Goal: Use online tool/utility: Use online tool/utility

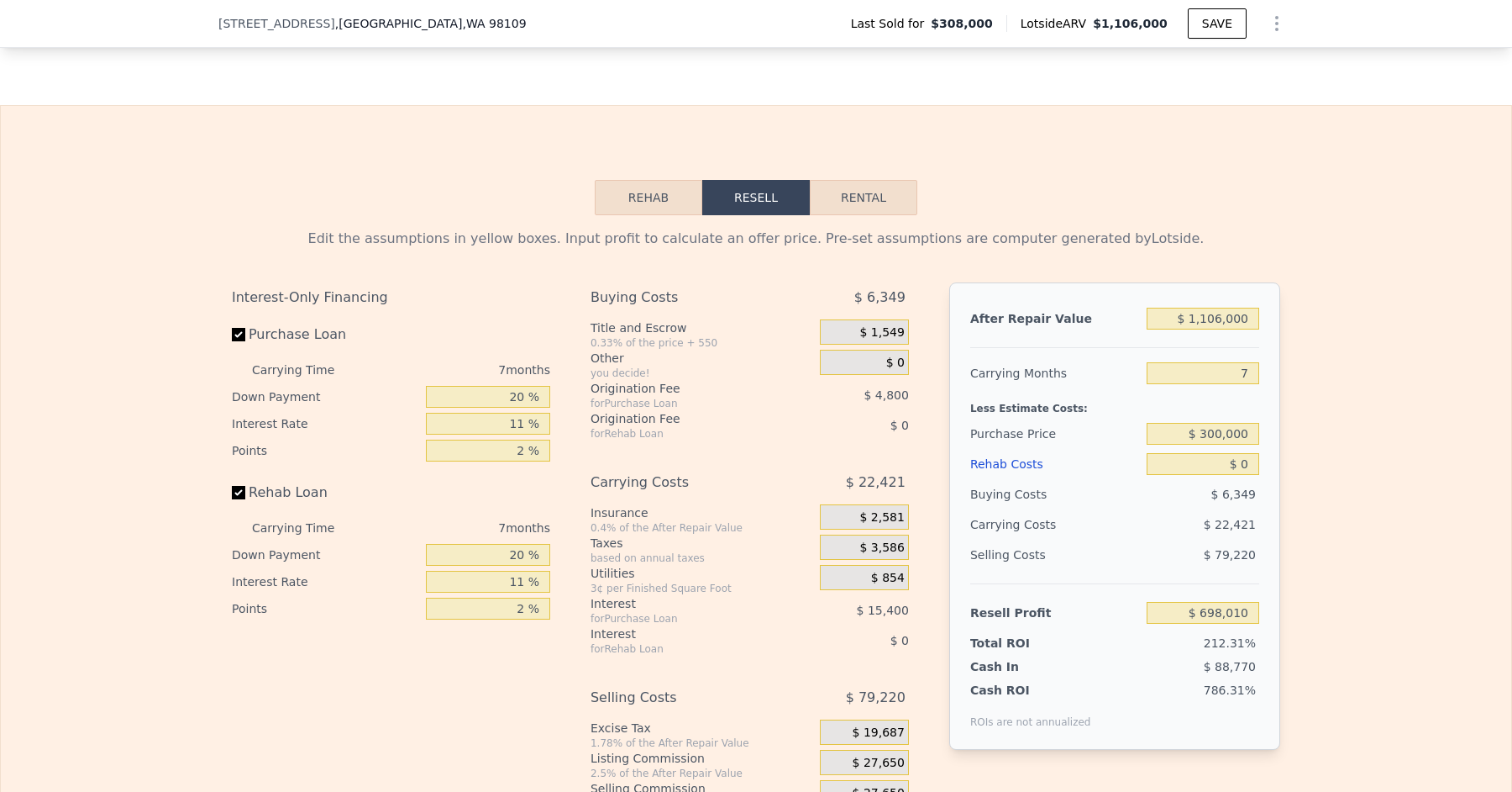
scroll to position [2453, 0]
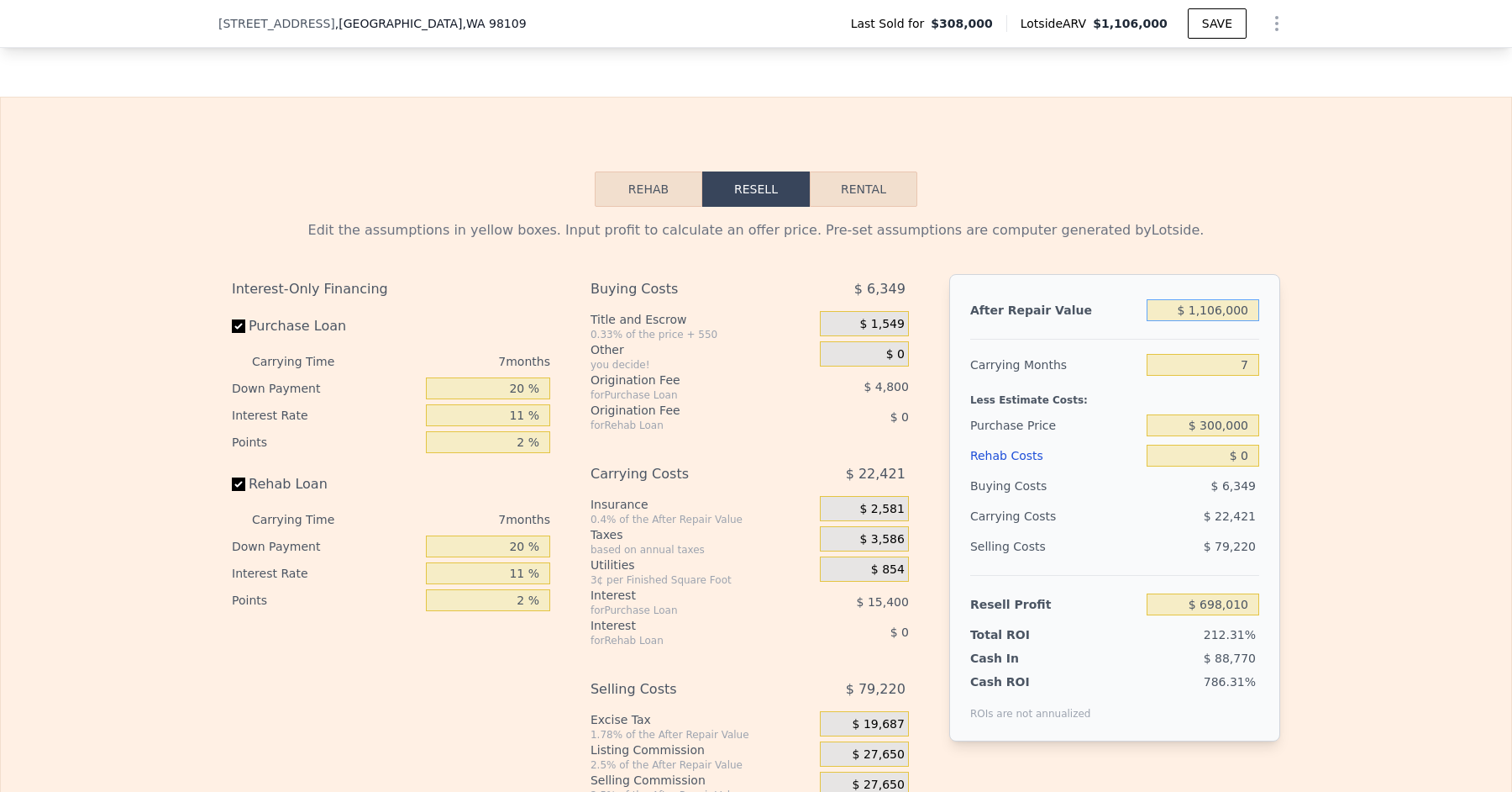
click at [1224, 300] on input "$ 1,106,000" at bounding box center [1203, 309] width 112 height 22
type input "$ 110,000"
type input "-$ 224,820"
type input "$ 11,000"
type input "-$ 316,548"
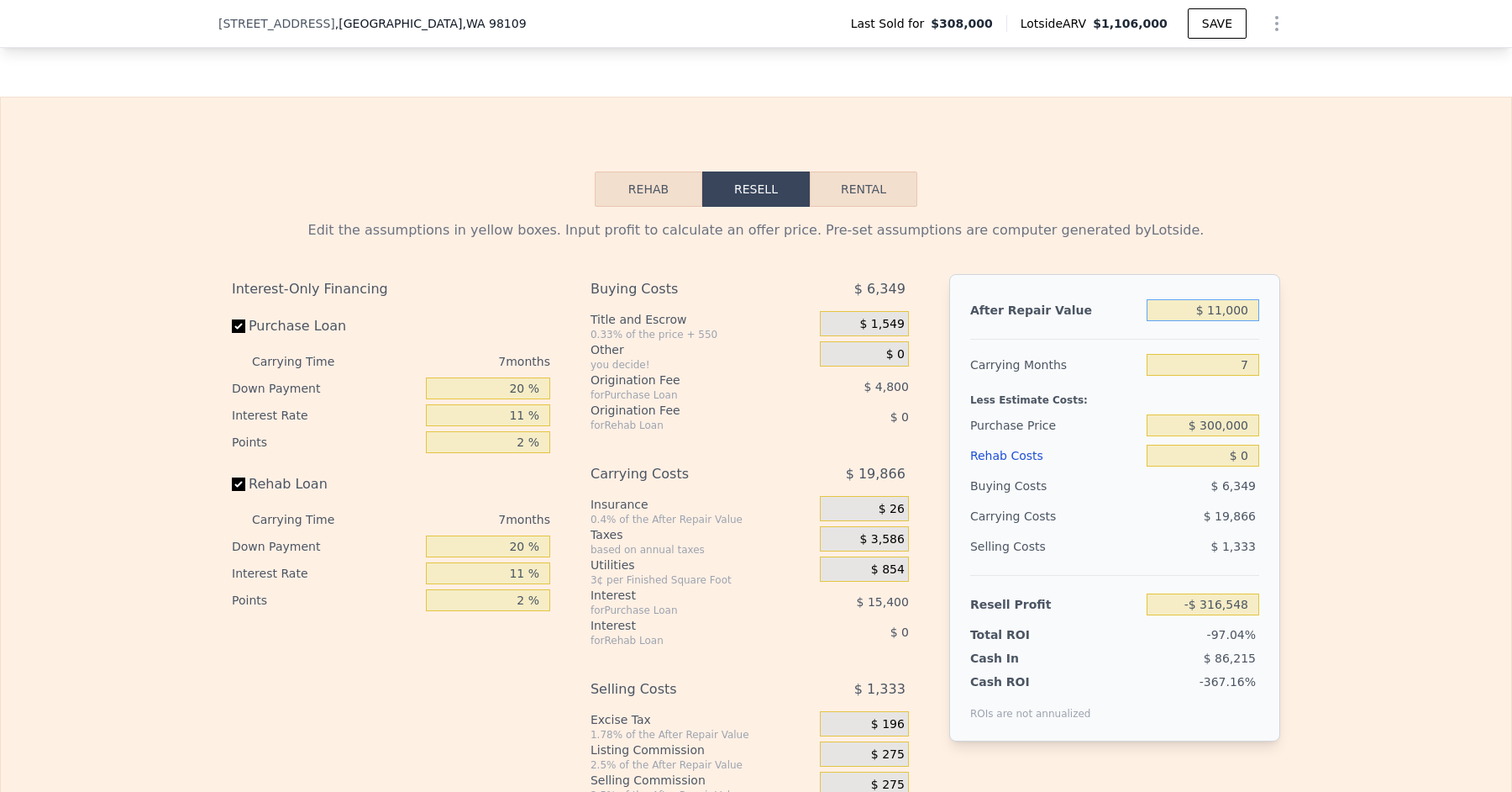
type input "$ 115,000"
type input "-$ 220,187"
type input "$ 1,150,000"
type input "$ 738,778"
type input "$ 1,150,000"
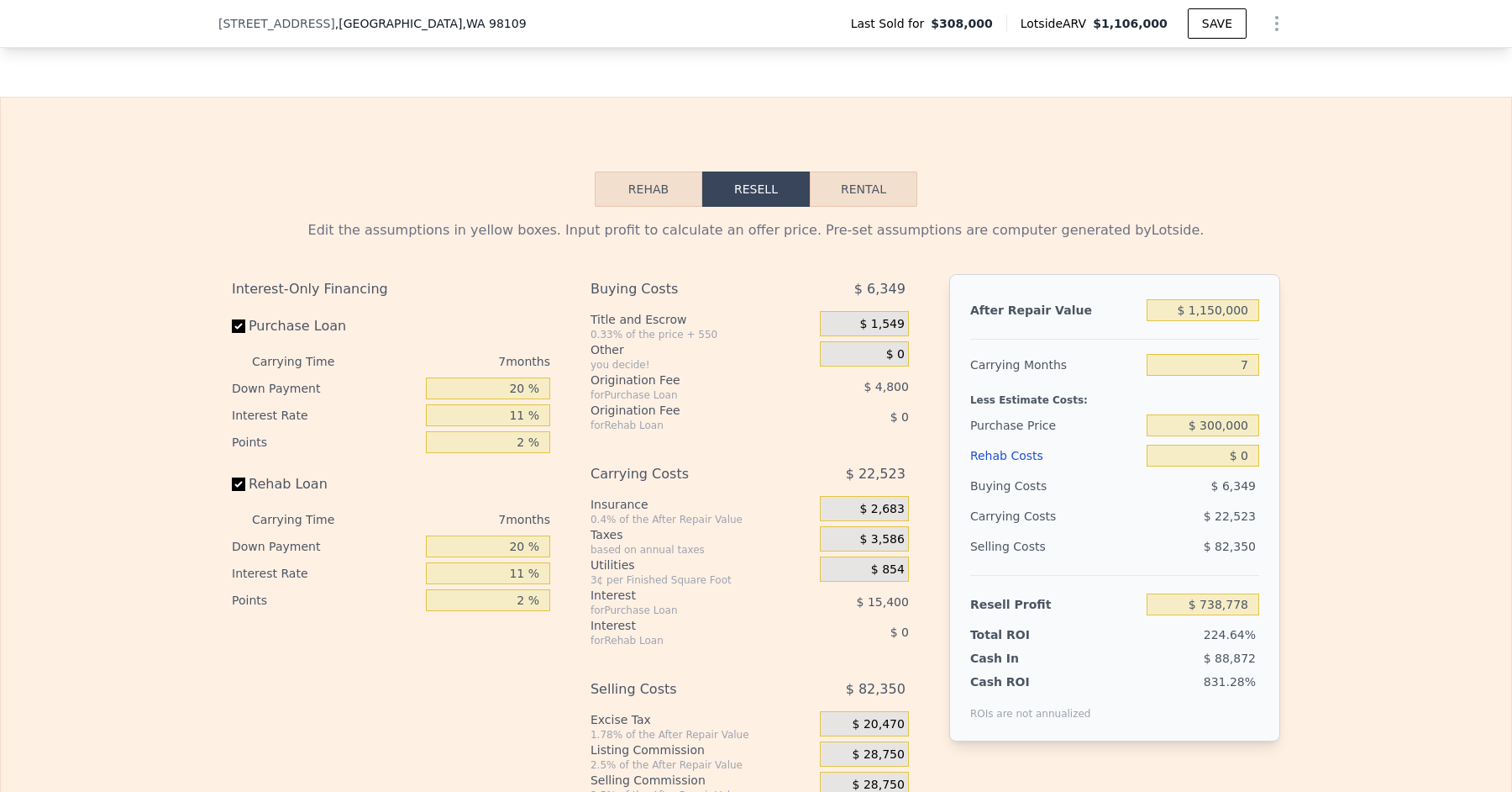
click at [1135, 385] on div "Less Estimate Costs:" at bounding box center [1114, 395] width 289 height 30
click at [1252, 445] on input "$ 0" at bounding box center [1203, 455] width 112 height 22
type input "$ 10"
type input "$ 1,106,000"
type input "$ 698,000"
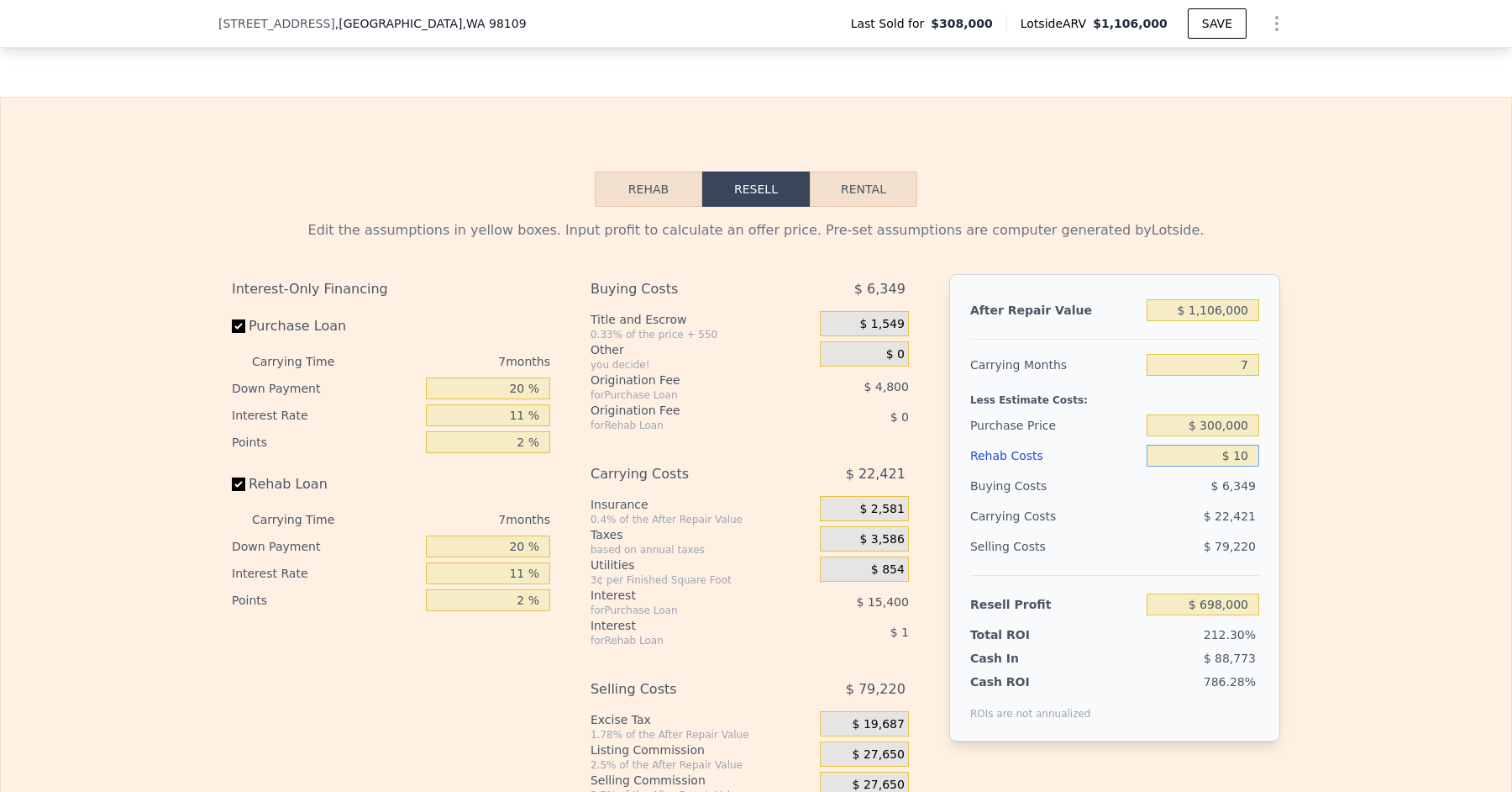
type input "$ 150"
type input "$ 697,851"
type input "$ 1,500"
type input "$ 696,409"
type input "$ 15,000"
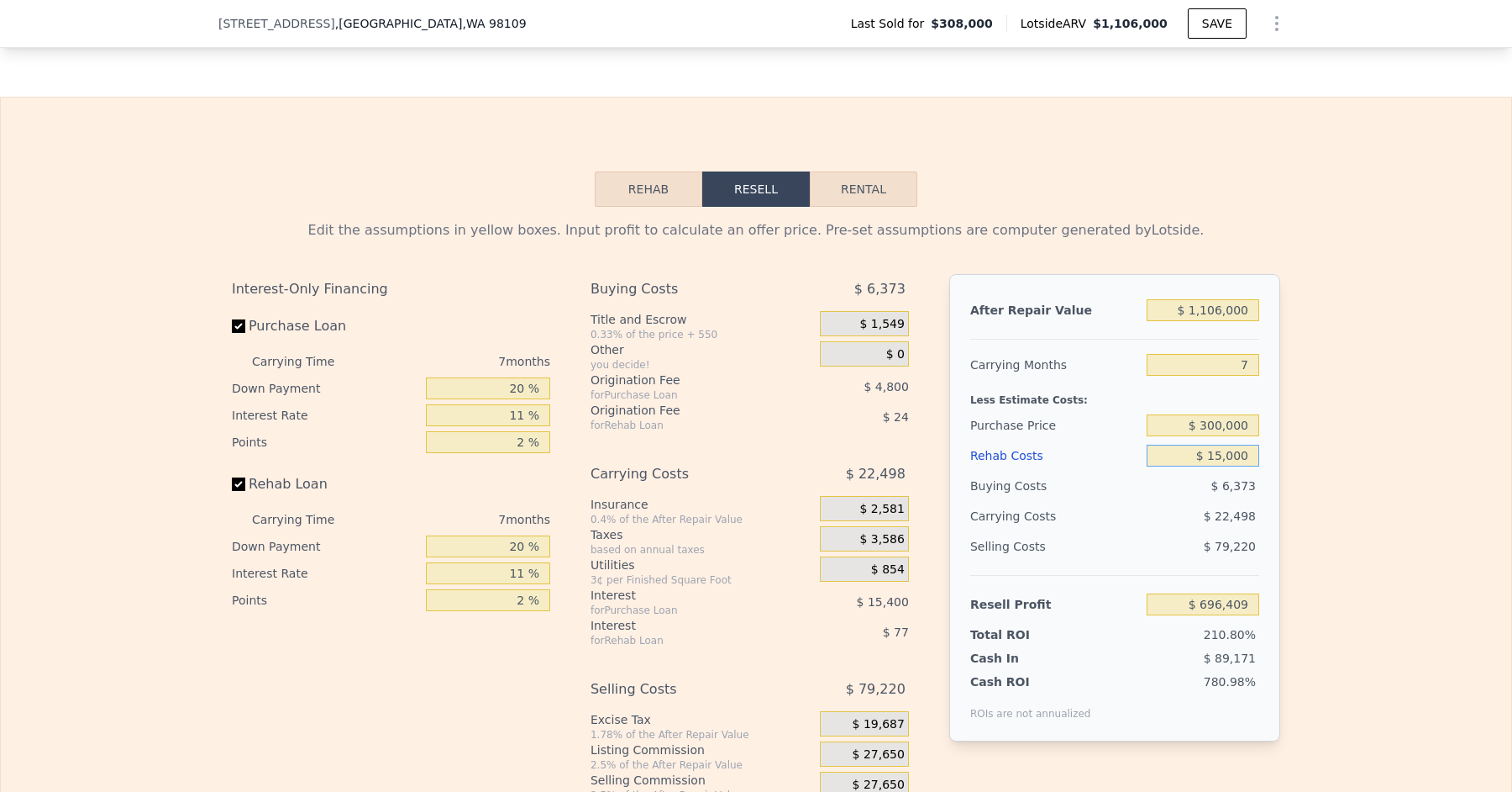
type input "$ 682,000"
type input "$ 150,000"
type input "$ 537,910"
type input "$ 150,000"
click at [1151, 503] on div "$ 30,121" at bounding box center [1170, 516] width 178 height 30
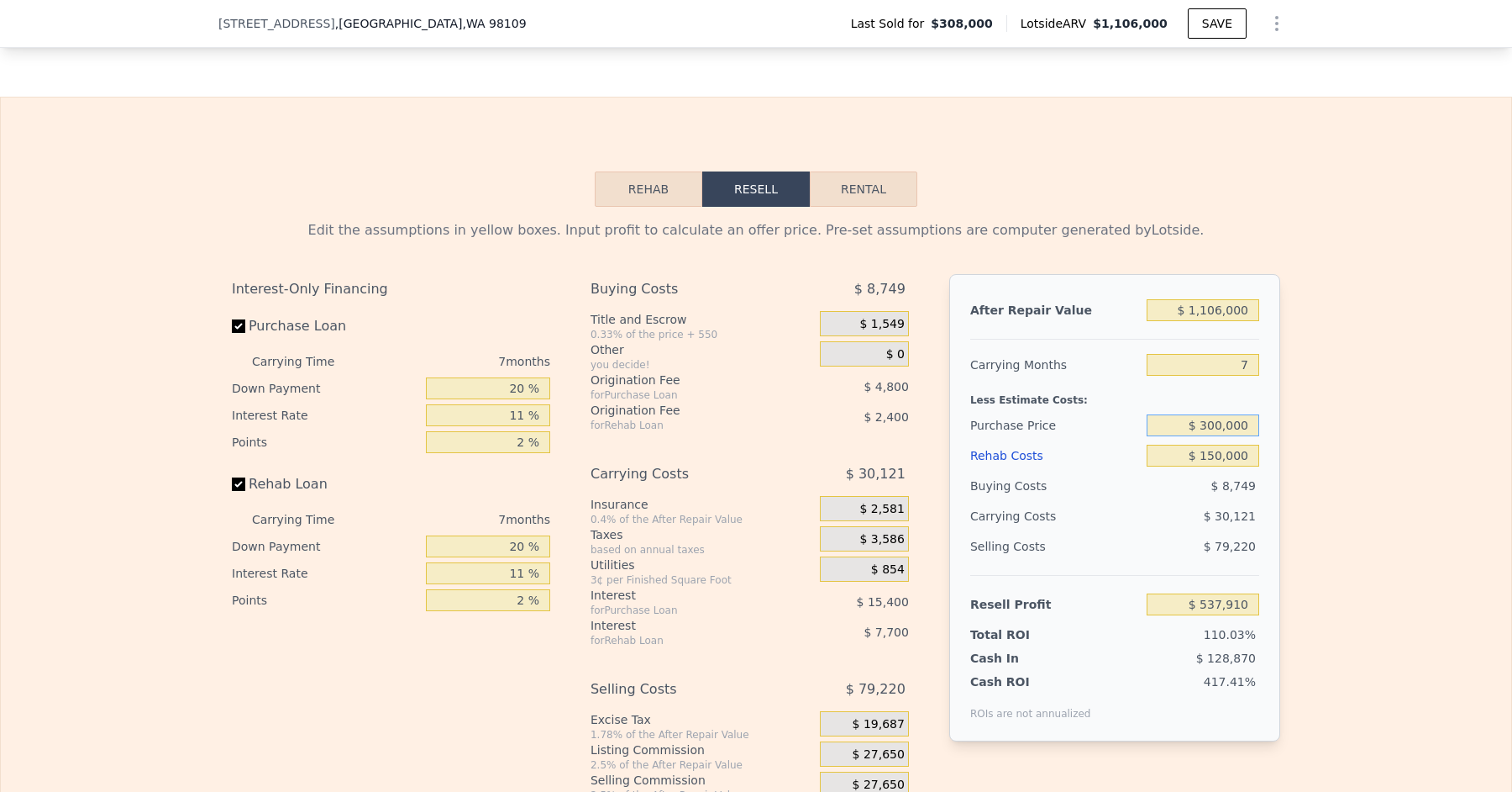
click at [1225, 415] on input "$ 300,000" at bounding box center [1203, 425] width 112 height 22
type input "$ 750,000"
click at [1181, 387] on div "Less Estimate Costs:" at bounding box center [1114, 395] width 289 height 30
type input "$ 56,111"
click at [1252, 354] on input "7" at bounding box center [1203, 364] width 112 height 22
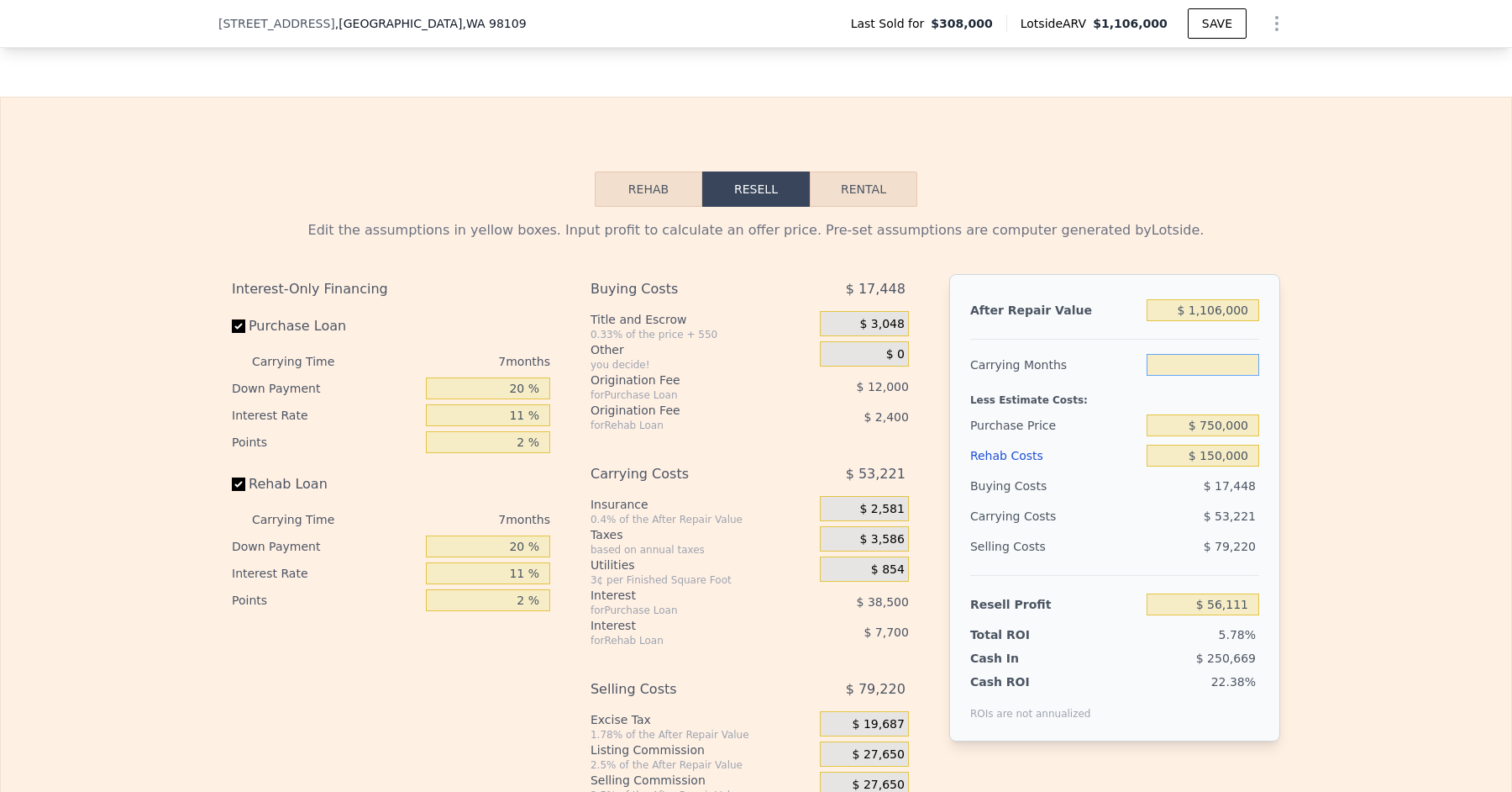
type input "4"
type input "$ 78,920"
type input "4"
click at [1191, 382] on div "Less Estimate Costs:" at bounding box center [1114, 395] width 289 height 30
click at [1253, 355] on input "4" at bounding box center [1203, 364] width 112 height 22
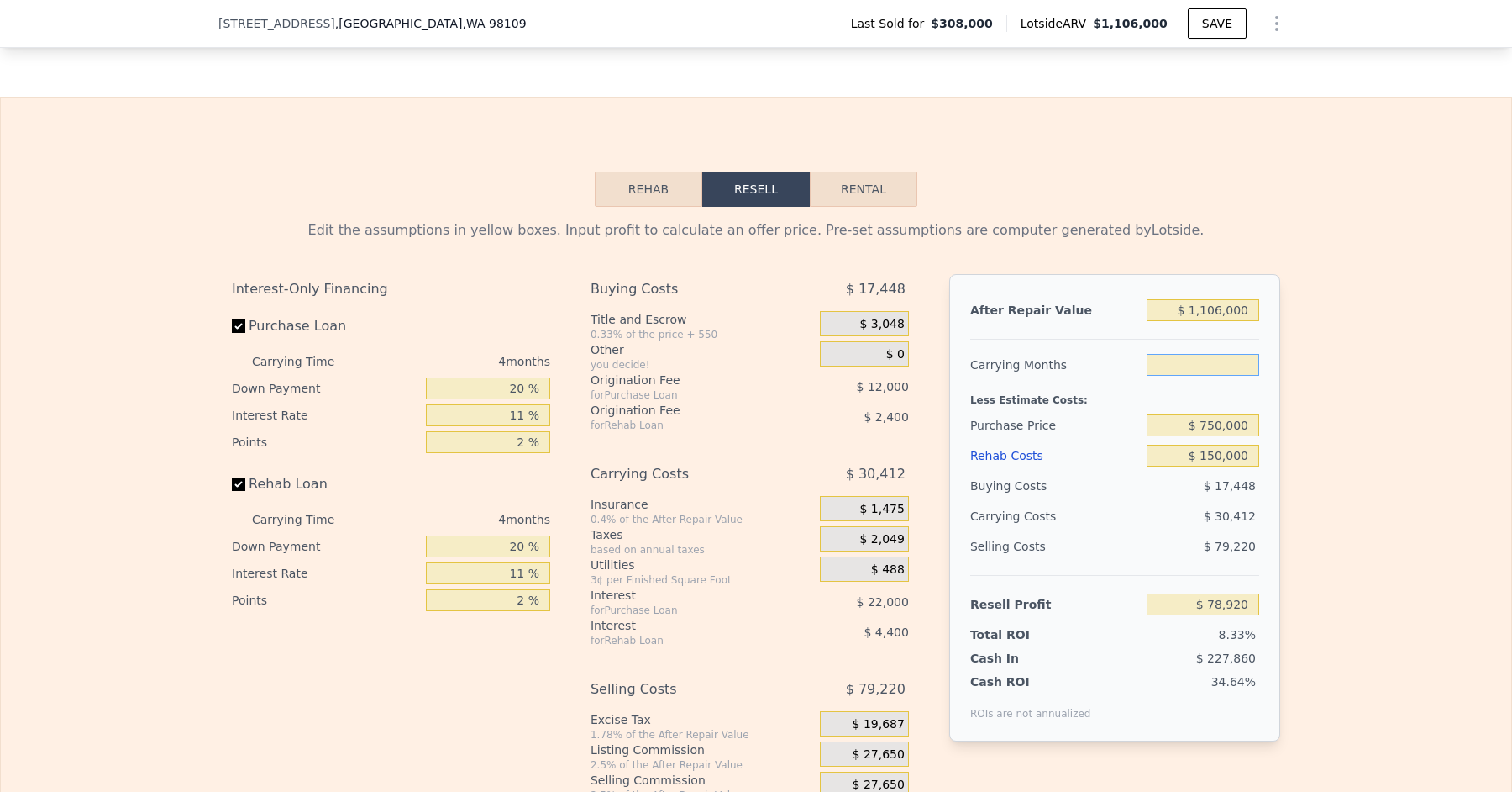
type input "5"
type input "$ 71,317"
type input "5"
click at [1223, 299] on input "$ 1,106,000" at bounding box center [1203, 309] width 112 height 22
type input "$ 110,000"
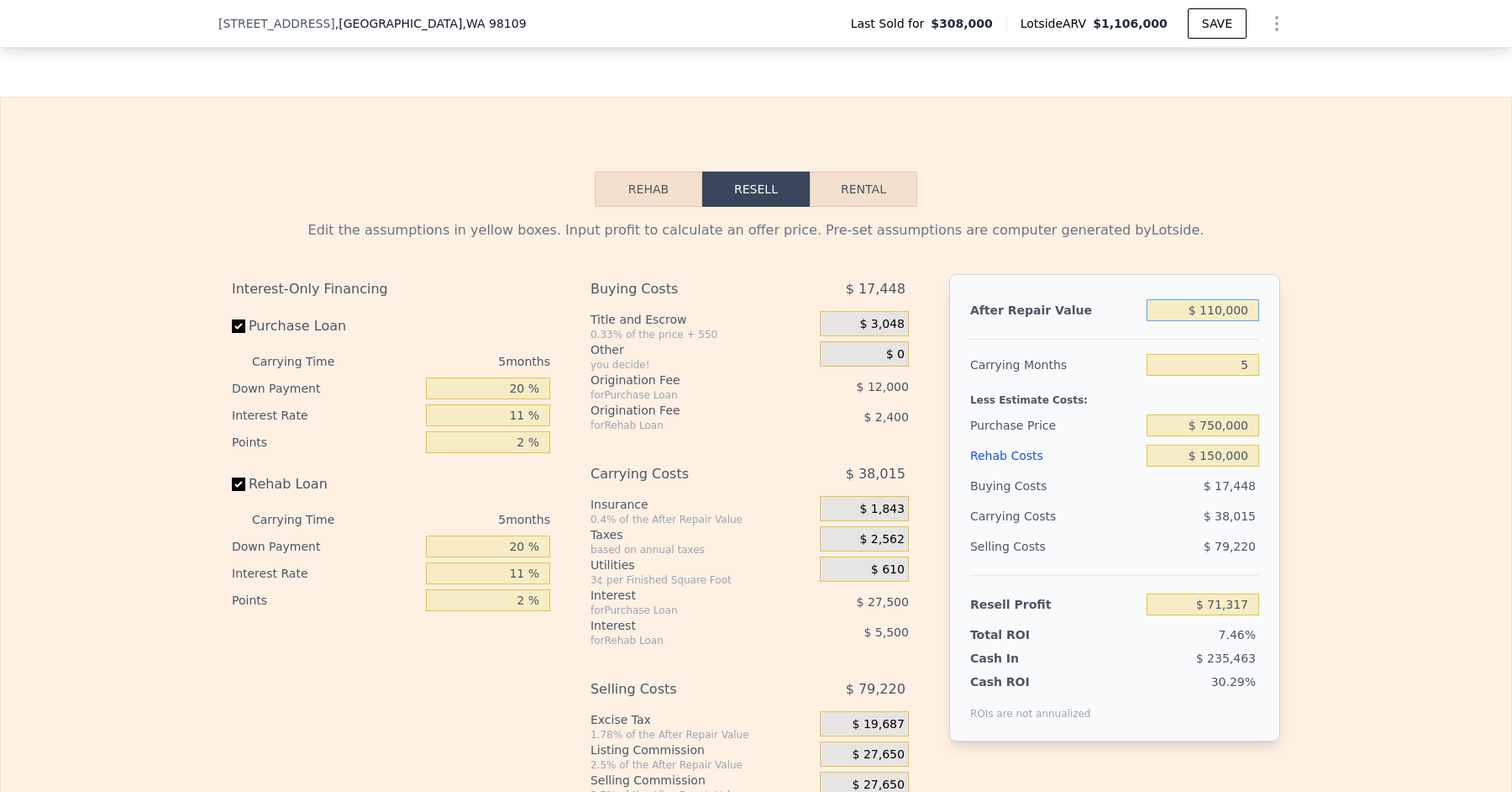
type input "-$ 852,177"
type input "$ 11,000"
type input "-$ 943,971"
type input "$ 115,000"
type input "-$ 847,542"
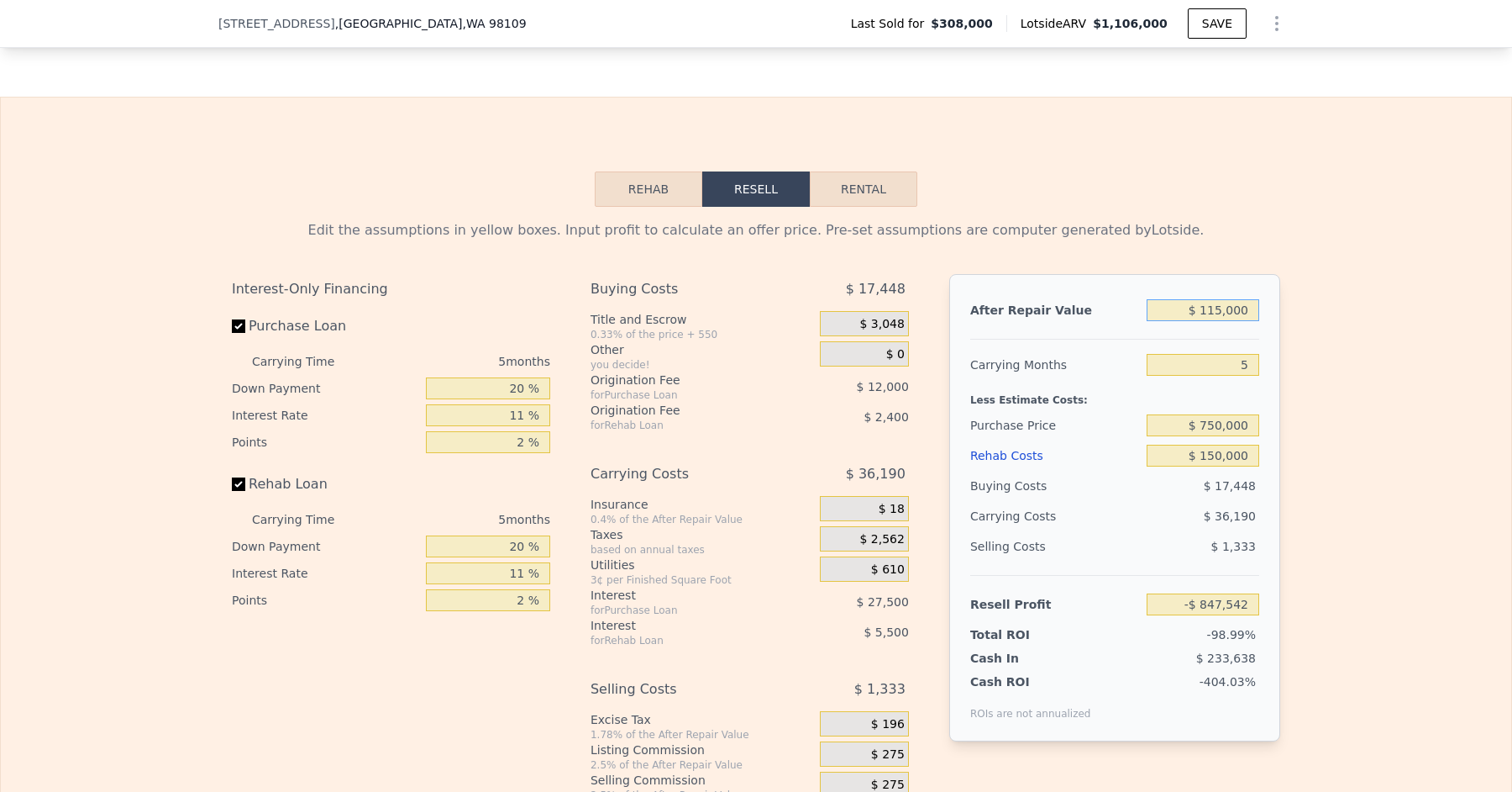
type input "$ 1,150,000"
type input "$ 112,113"
click at [1185, 384] on div "Less Estimate Costs:" at bounding box center [1114, 395] width 289 height 30
click at [1219, 299] on input "$ 1,150,000" at bounding box center [1203, 309] width 112 height 22
type input "$ 150,000"
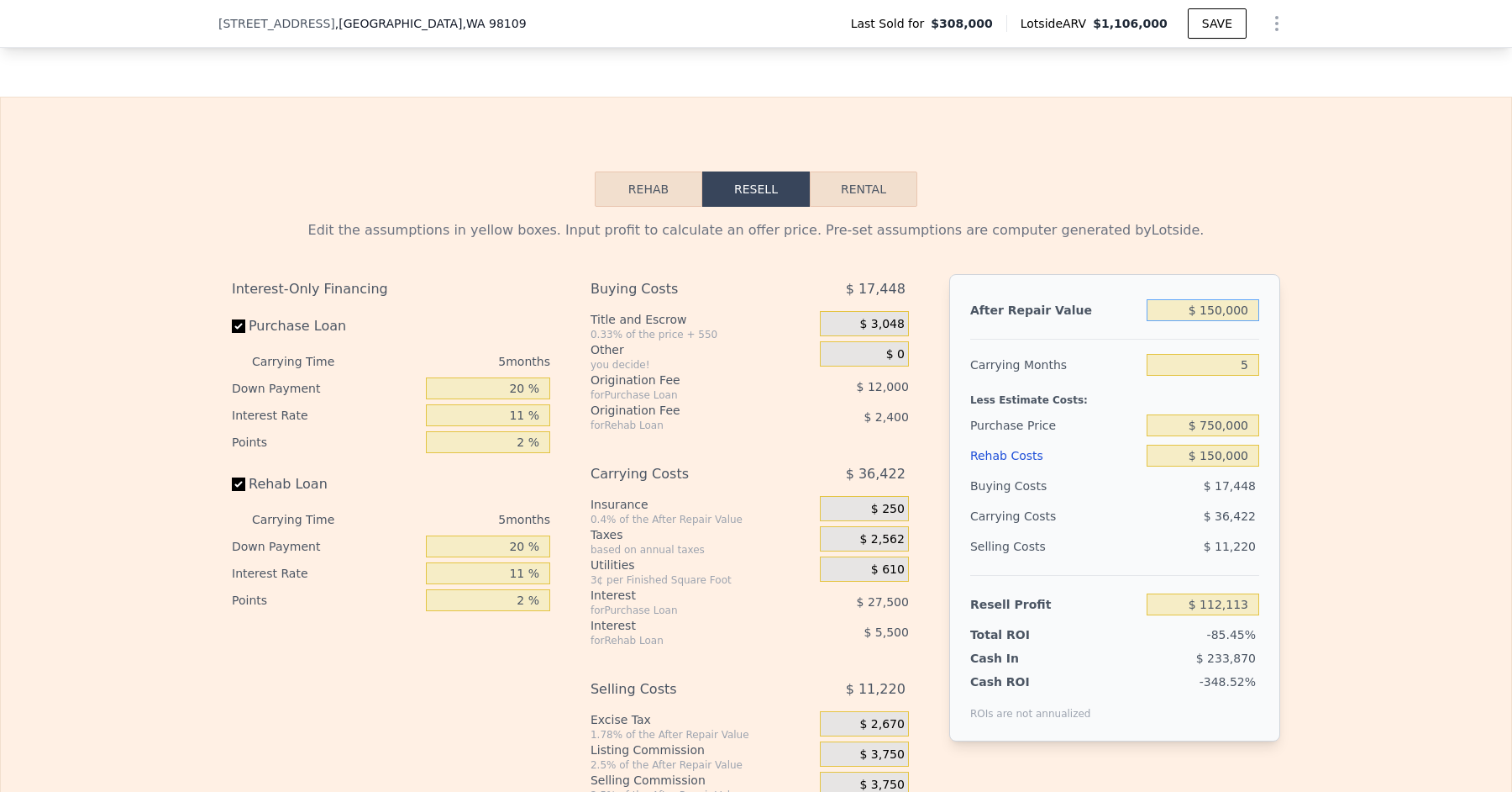
type input "-$ 815,090"
type input "$ 1,050,000"
type input "$ 19,393"
type input "$ 1,050,000"
click at [1218, 415] on input "$ 750,000" at bounding box center [1203, 425] width 112 height 22
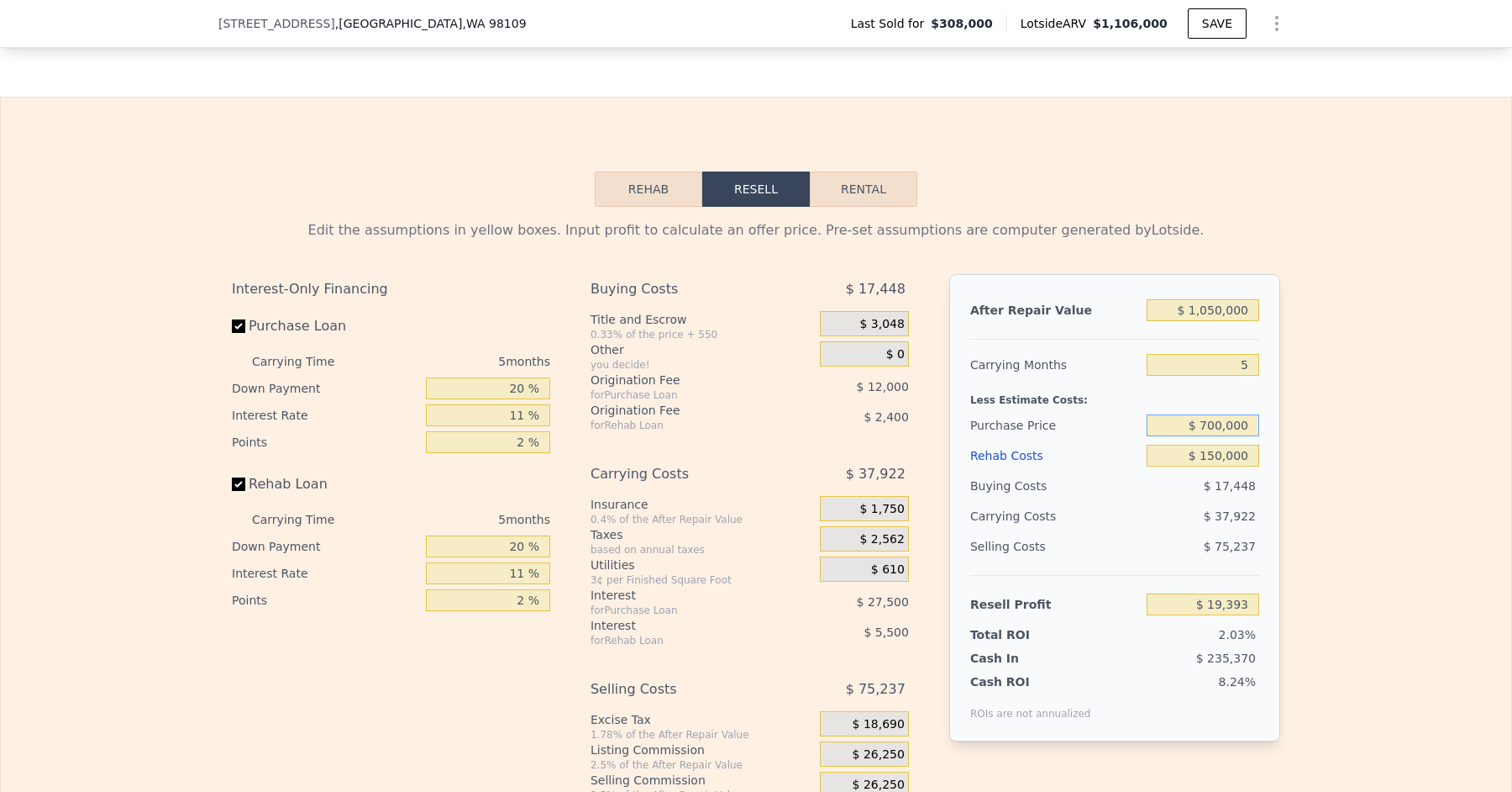
type input "$ 700,000"
click at [1186, 394] on div "Less Estimate Costs:" at bounding box center [1114, 395] width 289 height 30
type input "$ 72,195"
type input "$ 1,106,000"
type input "7"
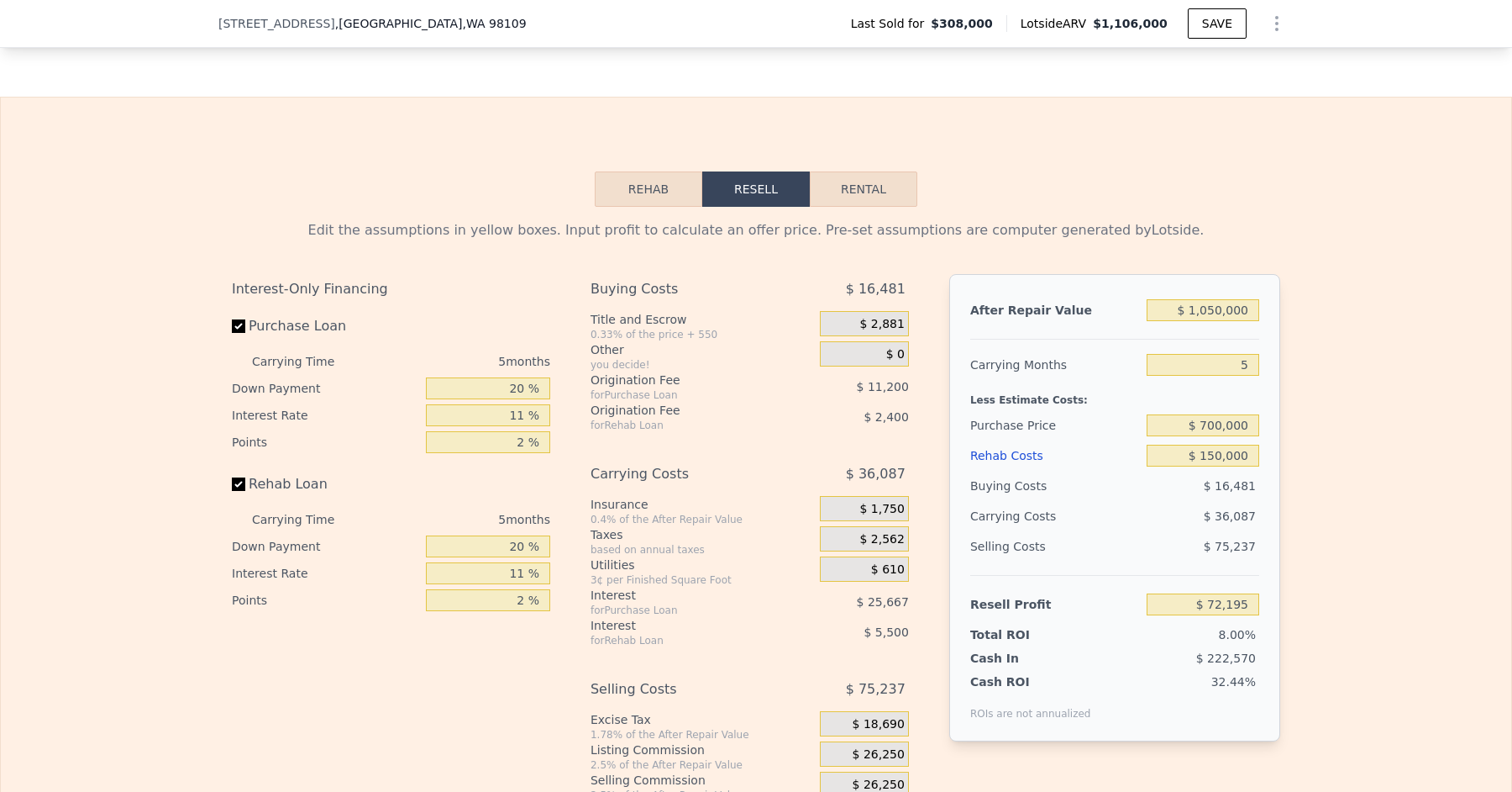
type input "$ 0"
type input "$ 698,010"
